Goal: Task Accomplishment & Management: Use online tool/utility

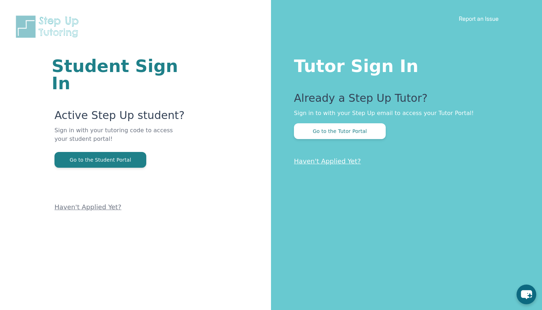
click at [326, 123] on div "Already a Step Up Tutor? Sign in to with your Step Up email to access your Tuto…" at bounding box center [404, 115] width 220 height 47
click at [326, 130] on button "Go to the Tutor Portal" at bounding box center [340, 131] width 92 height 16
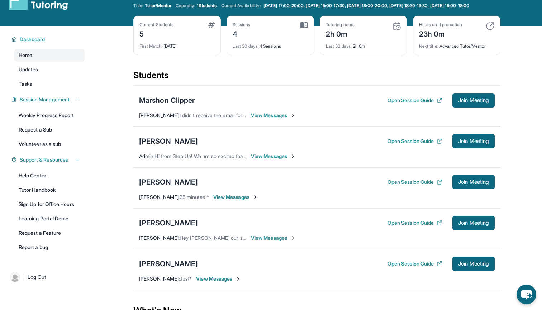
scroll to position [24, 0]
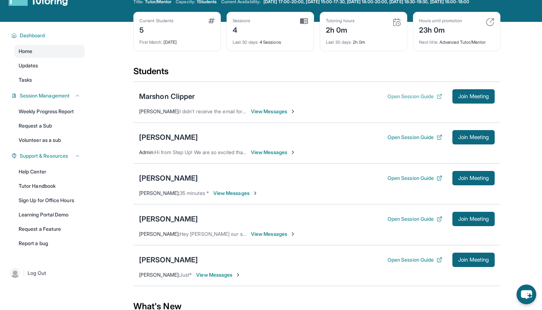
click at [408, 100] on button "Open Session Guide" at bounding box center [415, 96] width 55 height 7
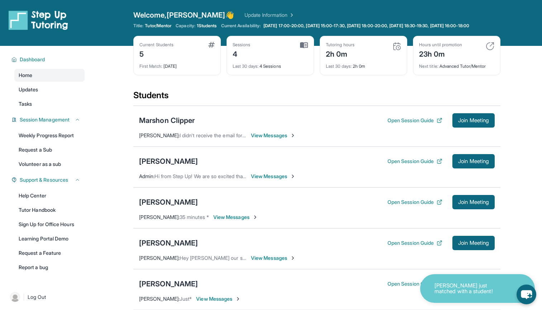
scroll to position [0, 0]
click at [269, 139] on span "View Messages" at bounding box center [273, 135] width 45 height 7
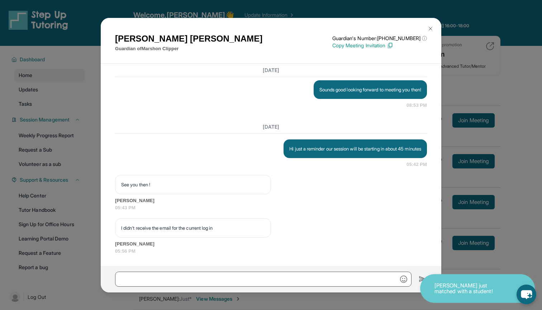
scroll to position [1219, 0]
click at [381, 46] on p "Copy Meeting Invitation" at bounding box center [380, 45] width 95 height 7
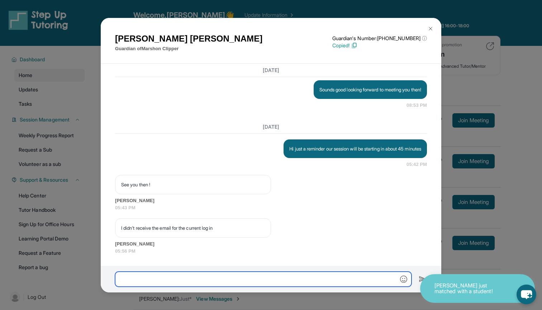
click at [267, 277] on input "text" at bounding box center [263, 279] width 297 height 15
paste input "**********"
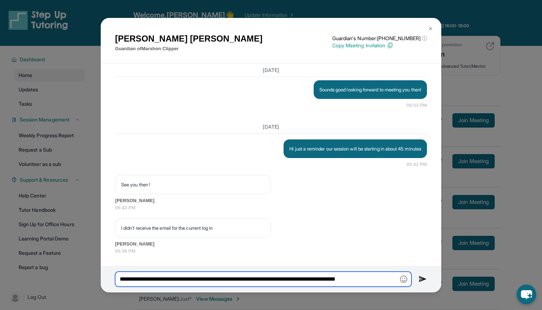
type input "**********"
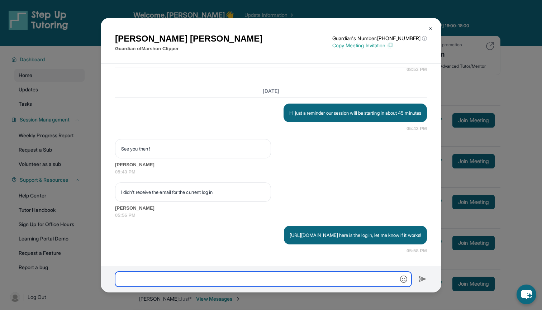
scroll to position [1262, 0]
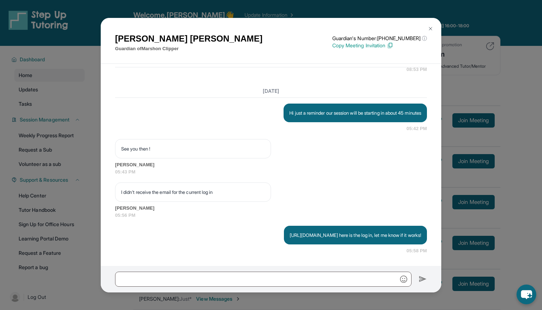
click at [430, 27] on img at bounding box center [431, 29] width 6 height 6
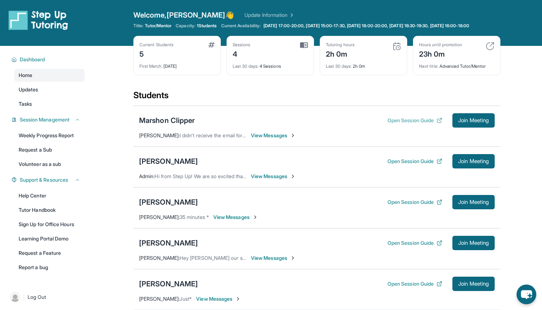
click at [408, 124] on button "Open Session Guide" at bounding box center [415, 120] width 55 height 7
click at [476, 123] on span "Join Meeting" at bounding box center [473, 120] width 31 height 4
